Goal: Information Seeking & Learning: Learn about a topic

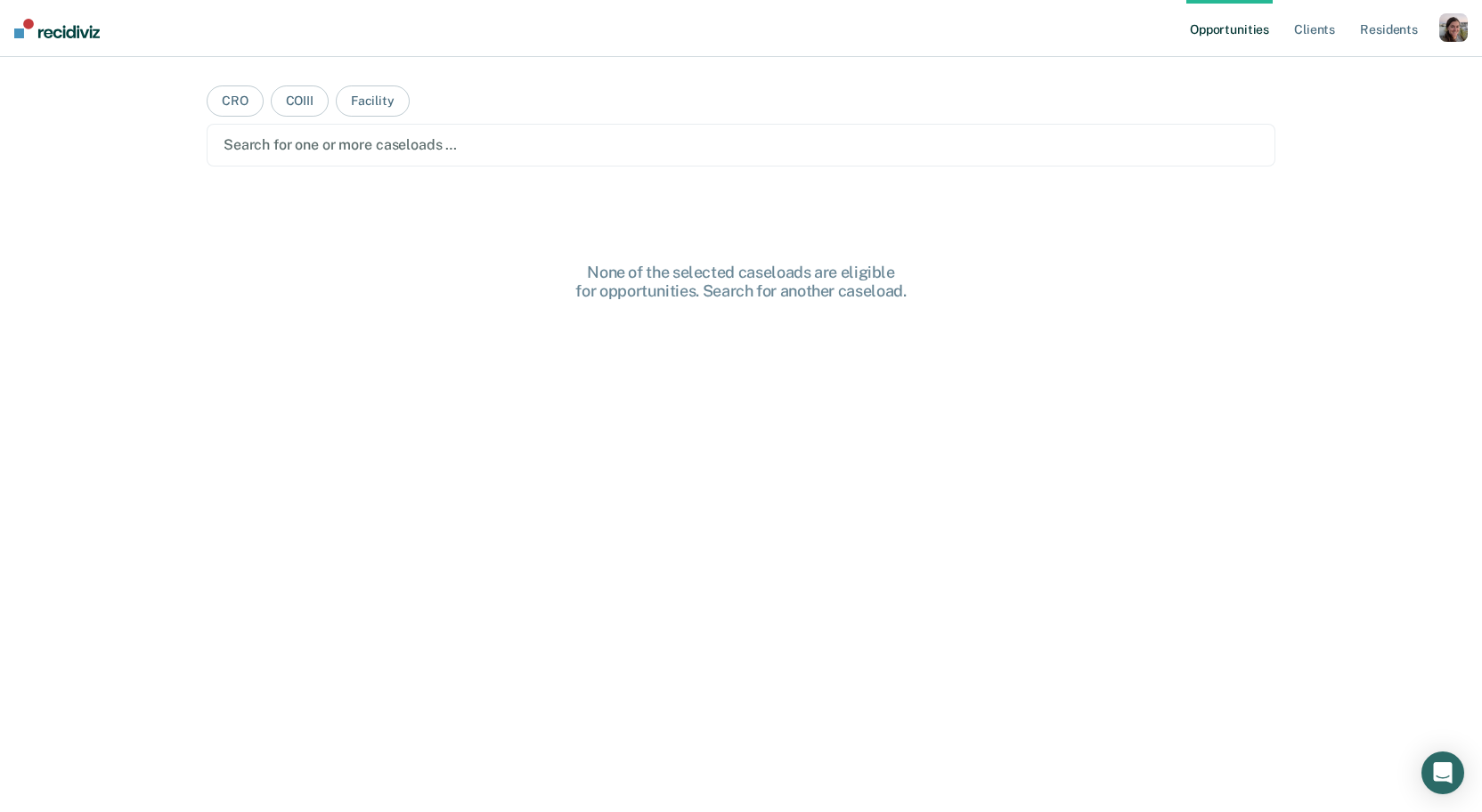
click at [1453, 37] on div "button" at bounding box center [1453, 28] width 29 height 29
click at [1341, 68] on link "Profile" at bounding box center [1382, 73] width 144 height 15
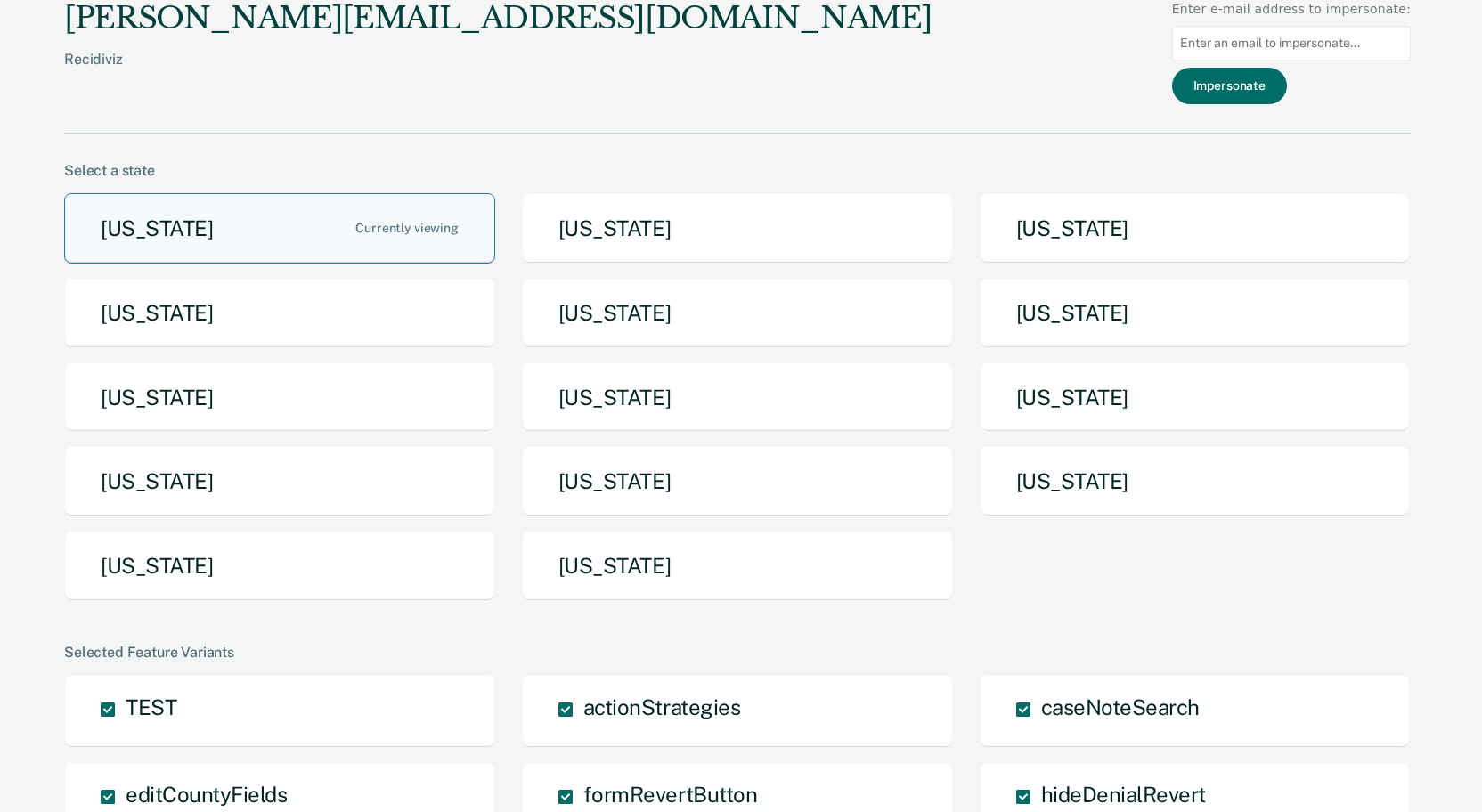
click at [237, 232] on button "[US_STATE]" at bounding box center [280, 228] width 431 height 70
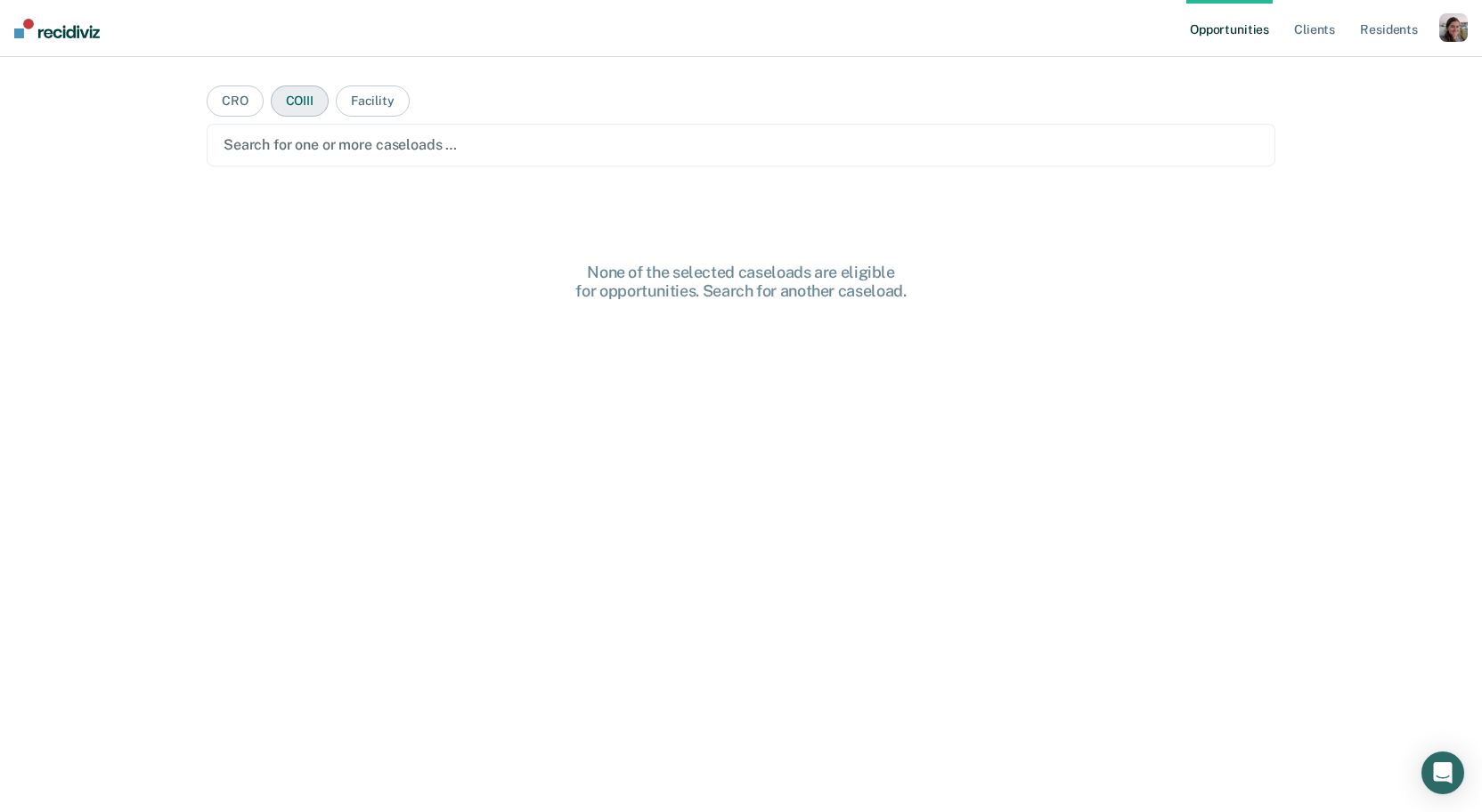
click at [293, 101] on button "COIII" at bounding box center [299, 101] width 58 height 31
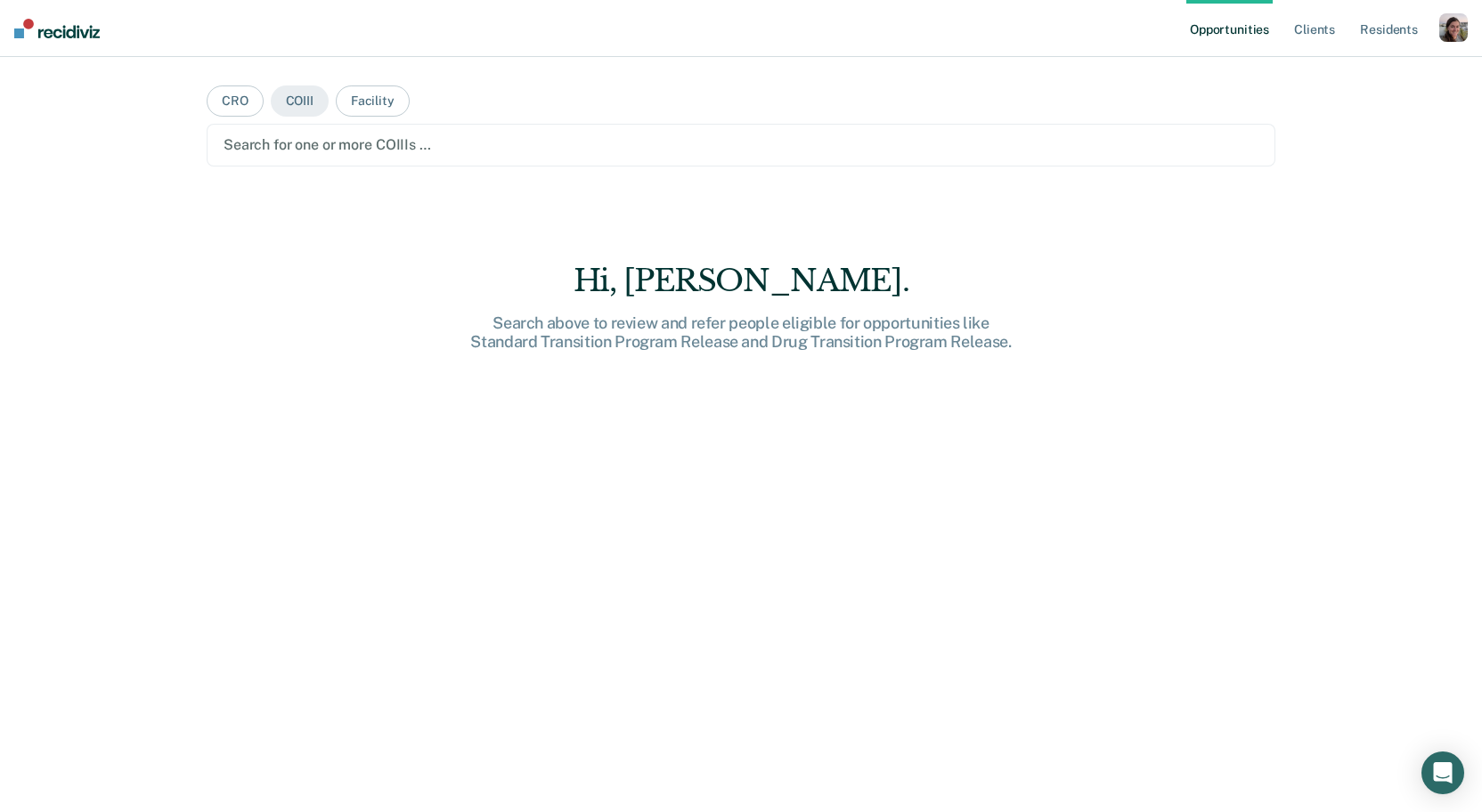
click at [322, 146] on div at bounding box center [741, 144] width 1035 height 20
click at [232, 106] on button "CRO" at bounding box center [236, 101] width 57 height 31
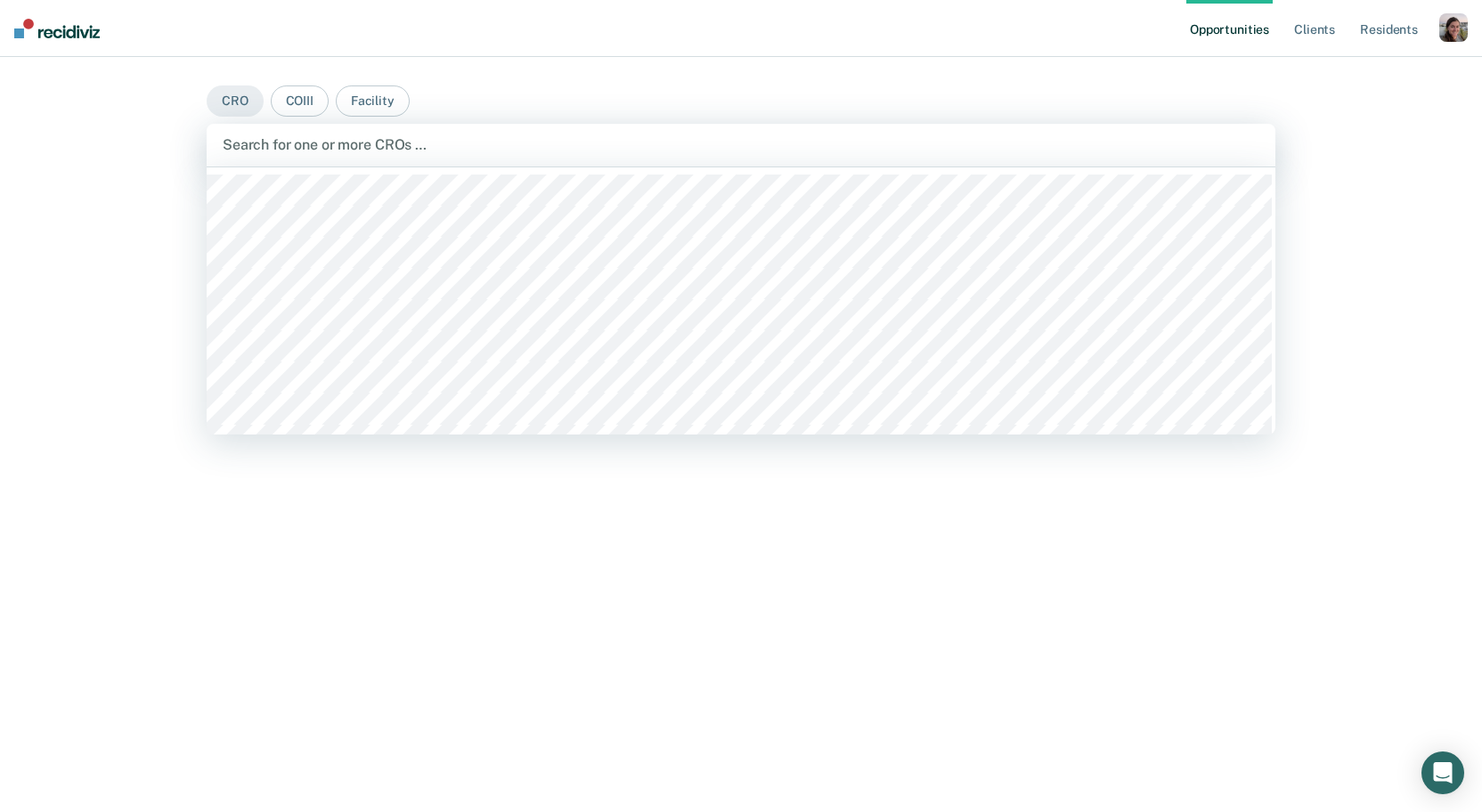
click at [309, 148] on div at bounding box center [741, 144] width 1037 height 20
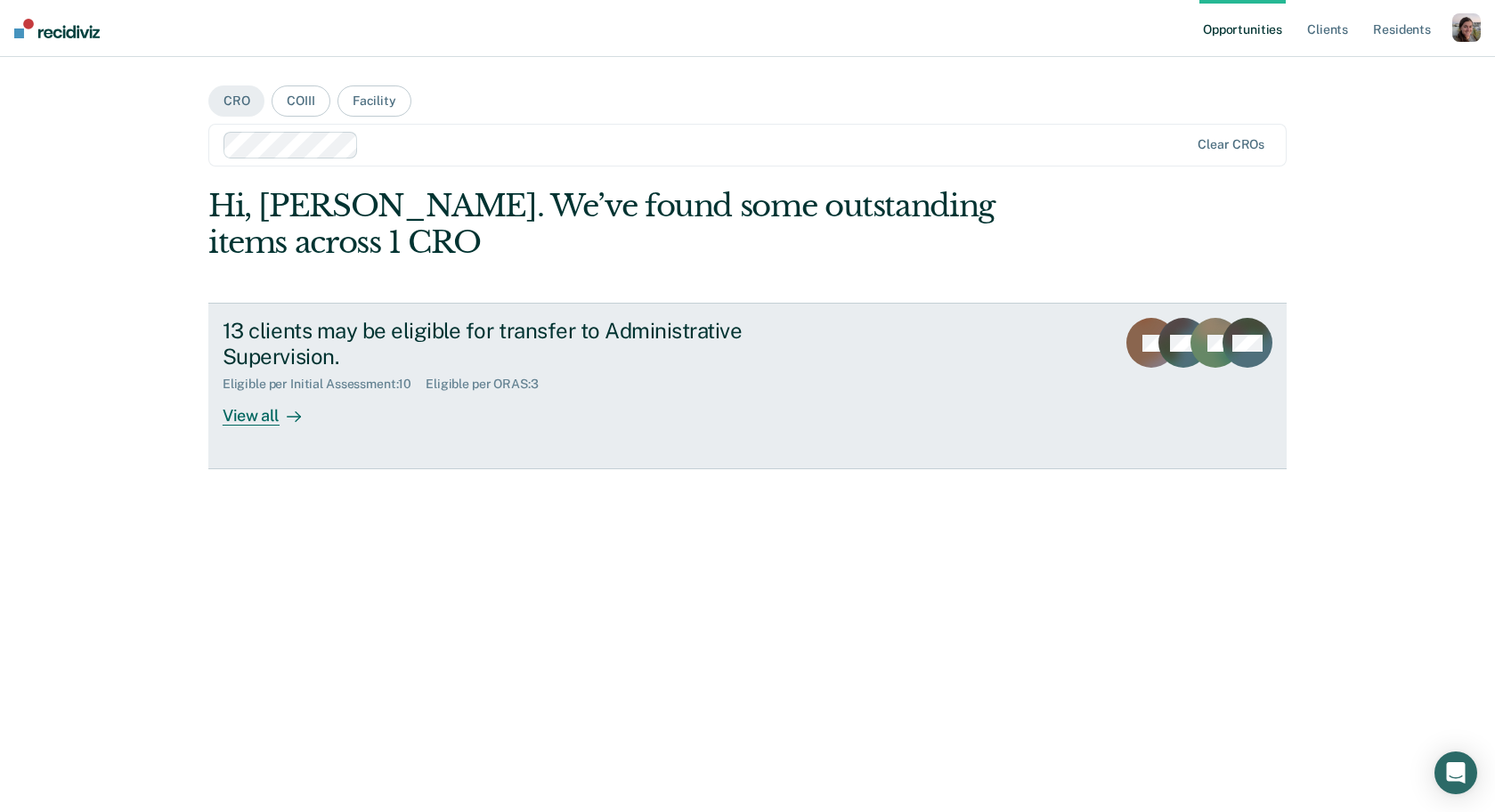
click at [277, 419] on div "View all" at bounding box center [272, 409] width 99 height 35
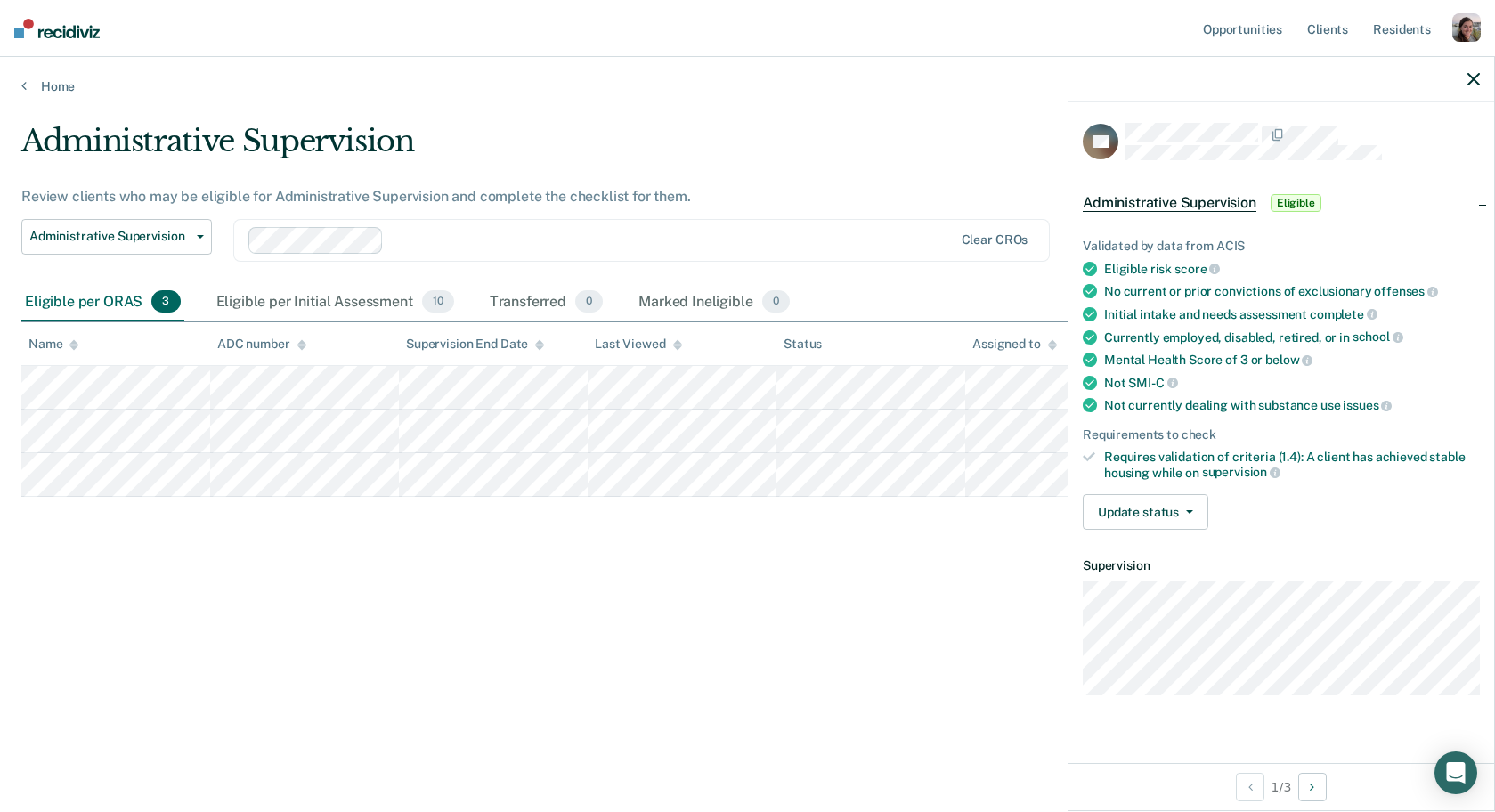
click at [1179, 238] on div "Validated by data from ACIS" at bounding box center [1282, 246] width 397 height 15
click at [1304, 409] on ul "Validated by data from ACIS Eligible risk score No current or prior convictions…" at bounding box center [1282, 359] width 397 height 241
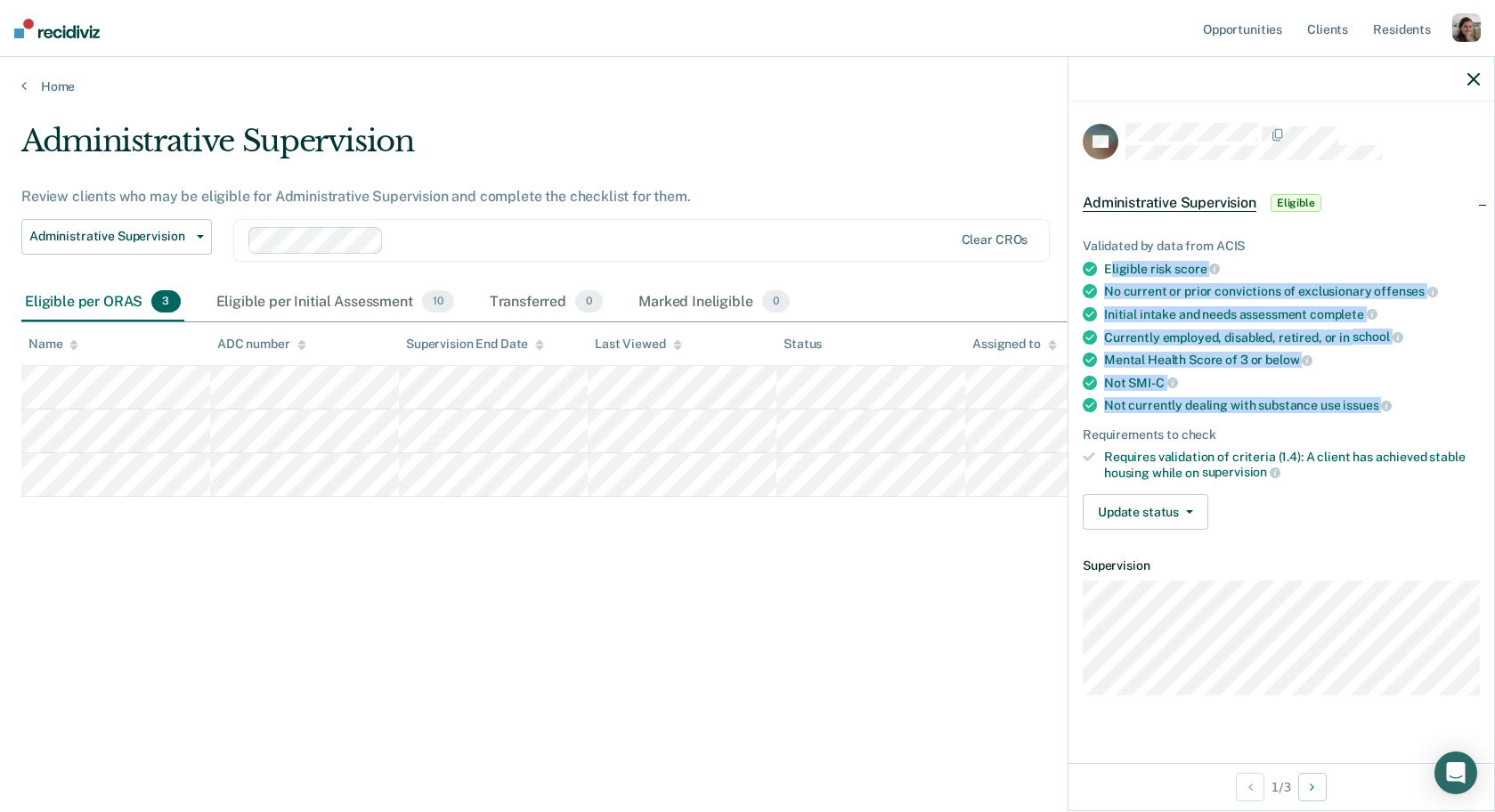
drag, startPoint x: 1113, startPoint y: 263, endPoint x: 1447, endPoint y: 420, distance: 369.1
click at [1447, 420] on ul "Validated by data from ACIS Eligible risk score No current or prior convictions…" at bounding box center [1282, 359] width 397 height 241
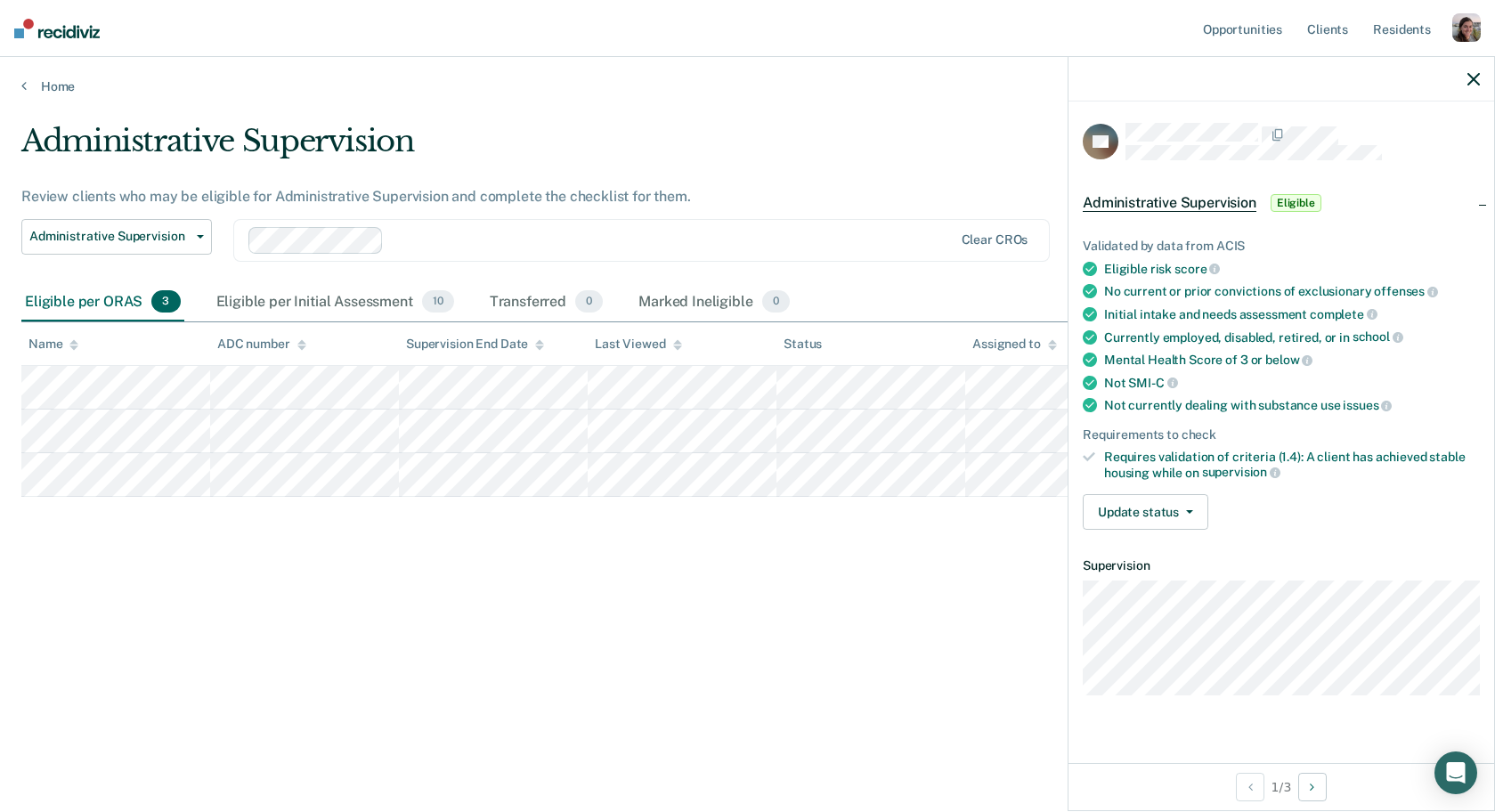
click at [1448, 420] on ul "Validated by data from ACIS Eligible risk score No current or prior convictions…" at bounding box center [1282, 359] width 397 height 241
drag, startPoint x: 1316, startPoint y: 435, endPoint x: 1311, endPoint y: 423, distance: 13.0
click at [1311, 423] on ul "Validated by data from ACIS Eligible risk score No current or prior convictions…" at bounding box center [1282, 359] width 397 height 241
click at [1306, 429] on div "Requirements to check" at bounding box center [1282, 435] width 397 height 15
click at [1230, 617] on div "VA Administrative Supervision Eligible Validated by data from ACIS Eligible ris…" at bounding box center [1282, 431] width 426 height 661
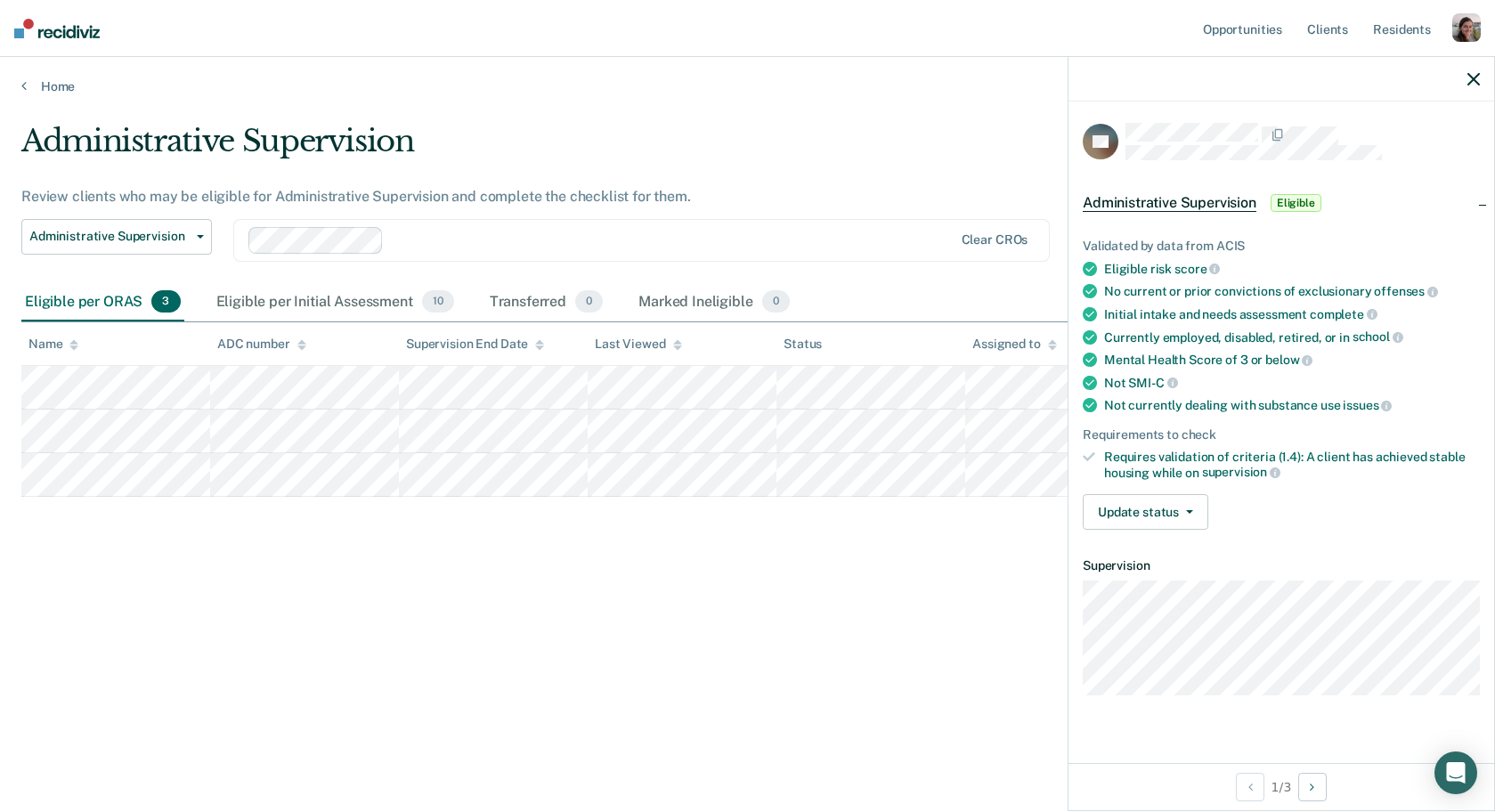
click at [1471, 82] on icon "button" at bounding box center [1474, 79] width 13 height 13
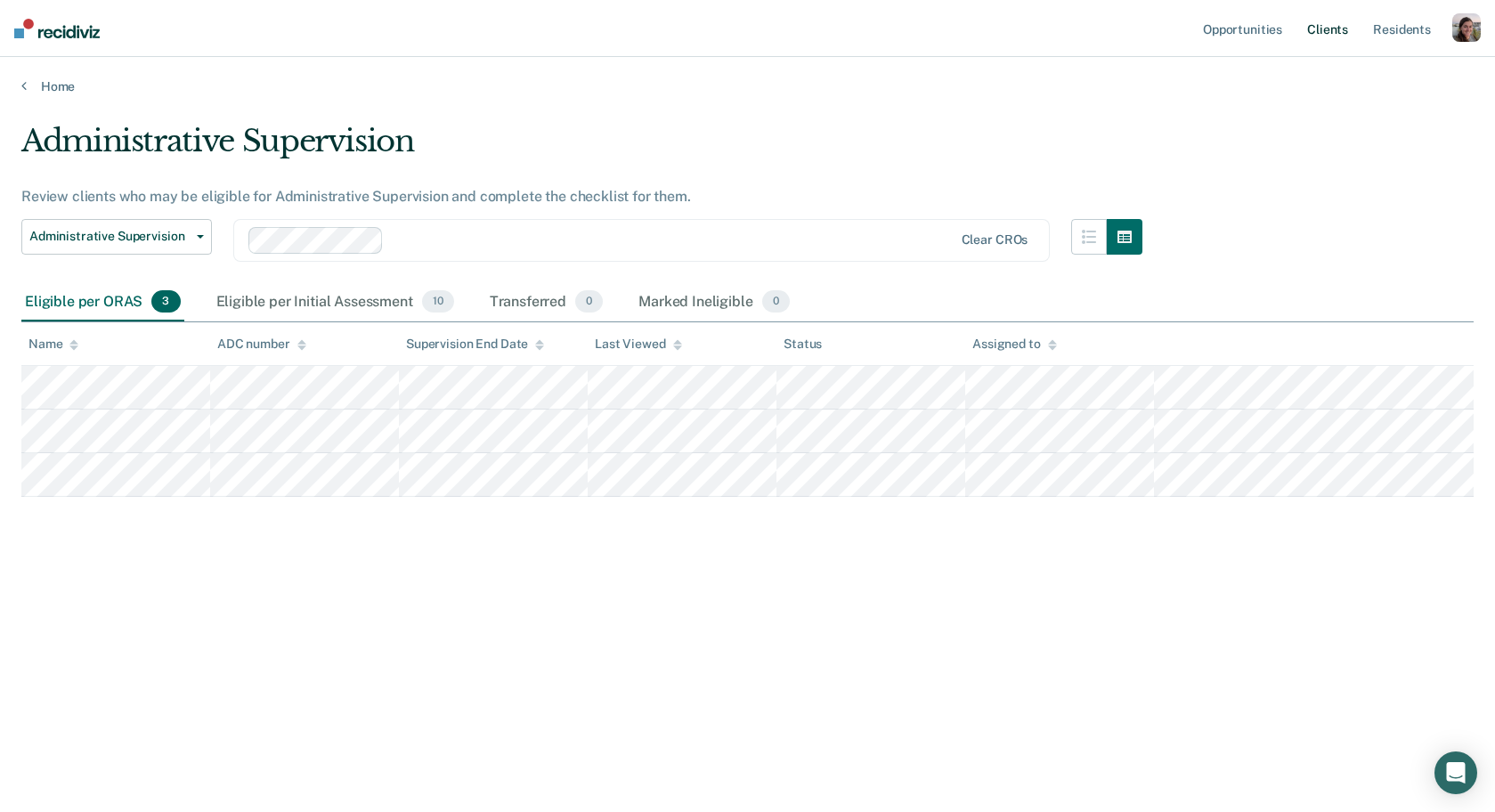
click at [1338, 38] on link "Client s" at bounding box center [1328, 29] width 48 height 57
click at [797, 133] on div "Administrative Supervision" at bounding box center [581, 148] width 1121 height 51
click at [1104, 625] on div "Administrative Supervision Review clients who may be eligible for Administrativ…" at bounding box center [747, 401] width 1453 height 555
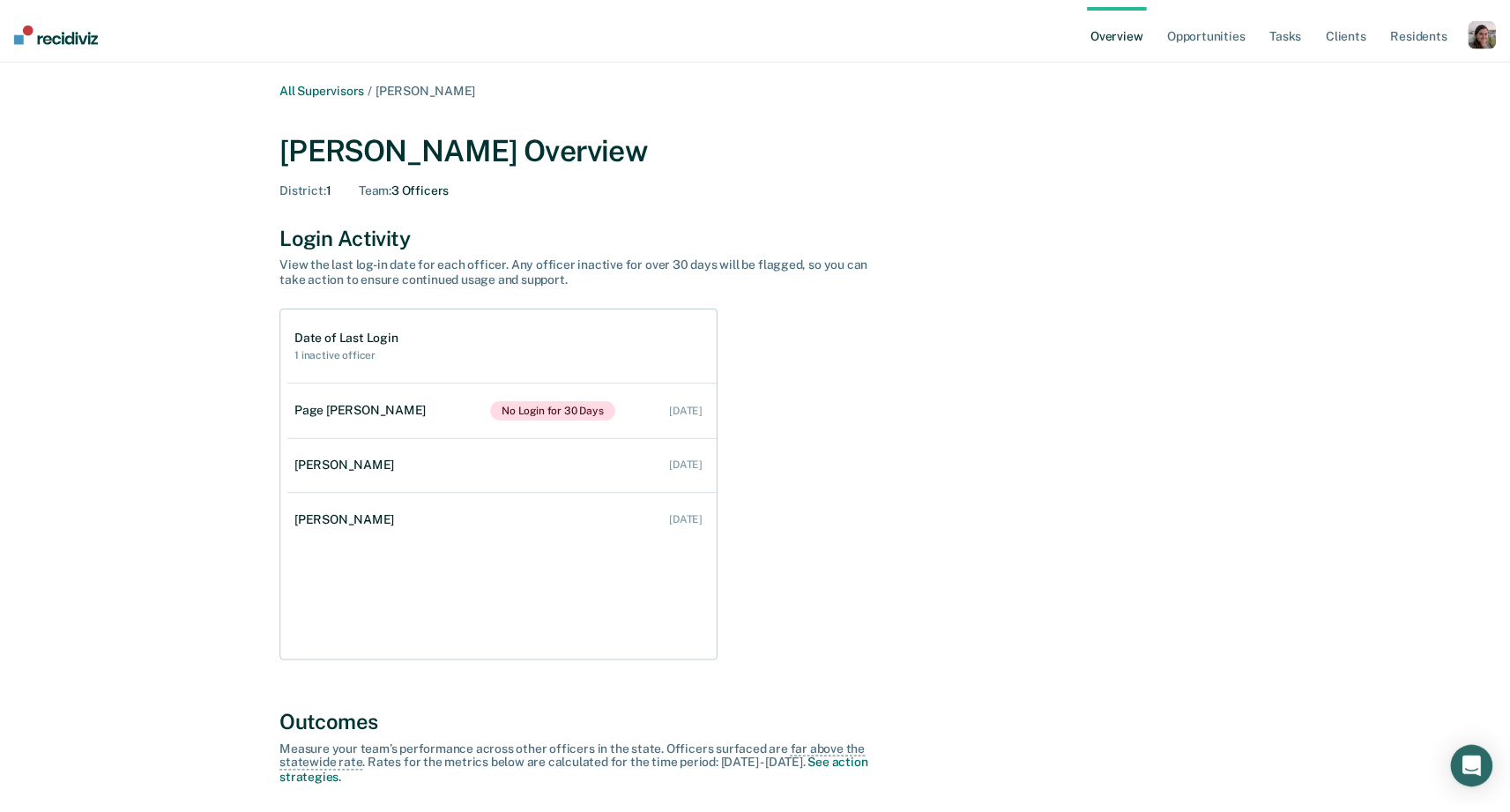
scroll to position [858, 0]
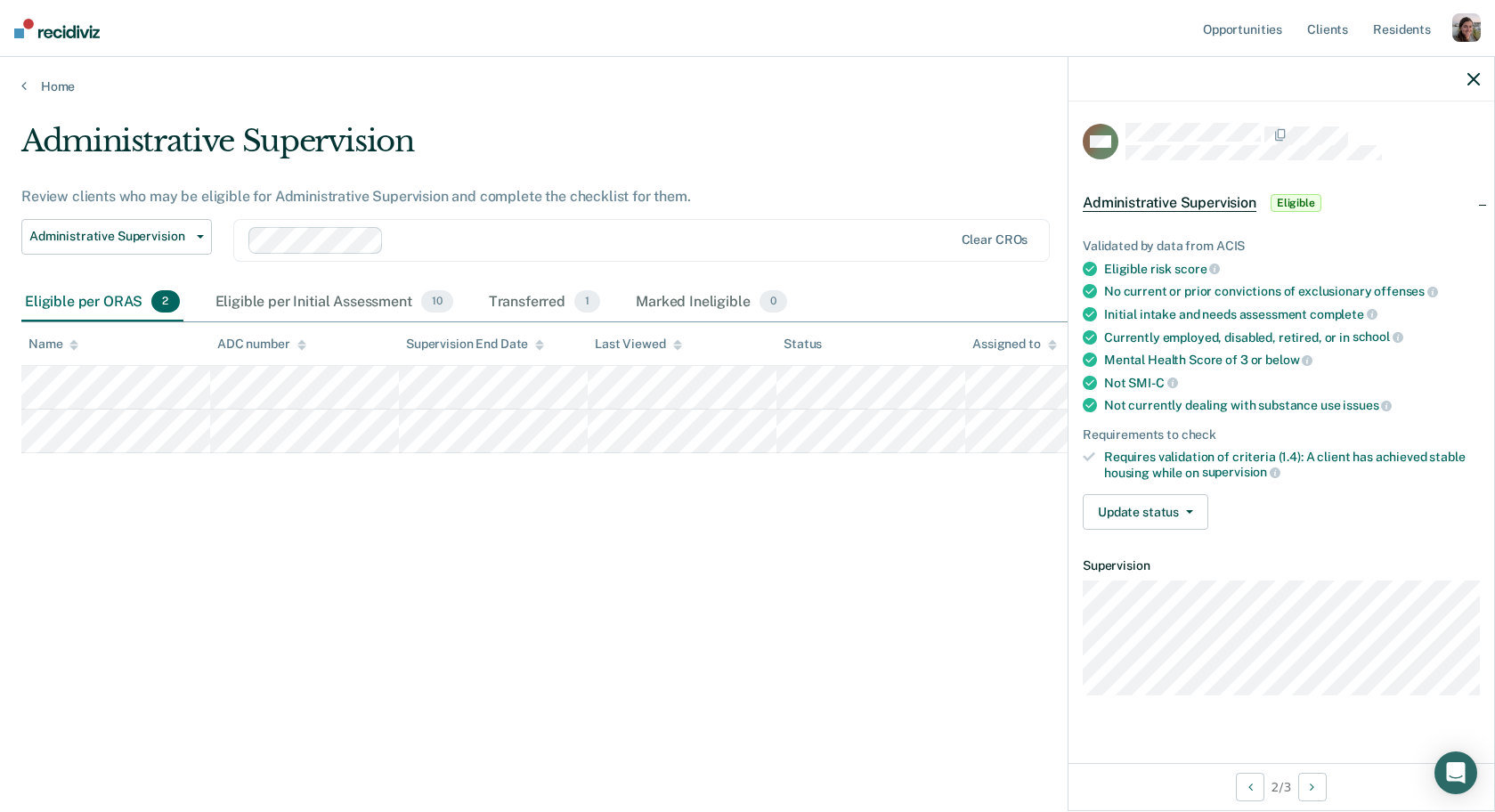
click at [870, 123] on div "Administrative Supervision" at bounding box center [581, 148] width 1121 height 51
